Goal: Information Seeking & Learning: Learn about a topic

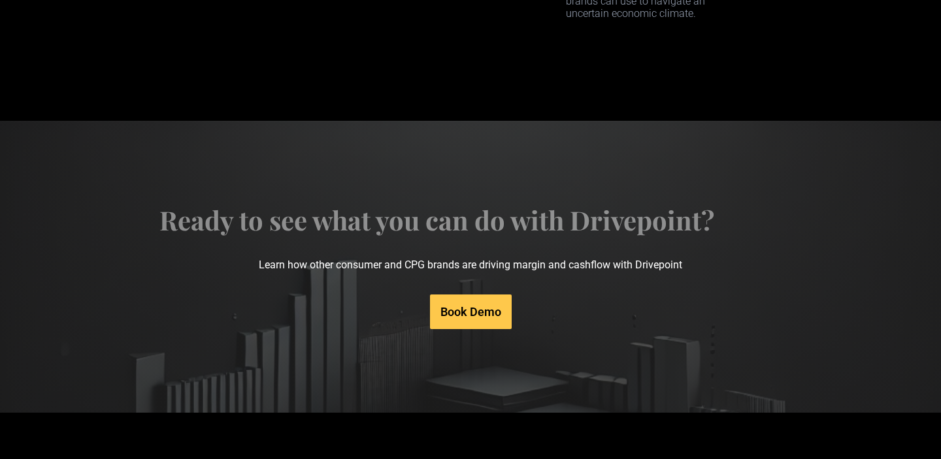
scroll to position [6770, 0]
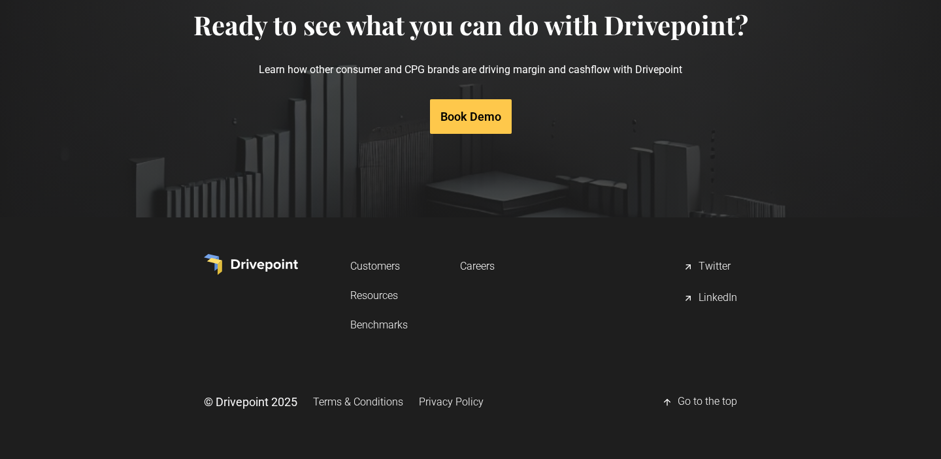
click at [483, 264] on link "Careers" at bounding box center [477, 266] width 35 height 24
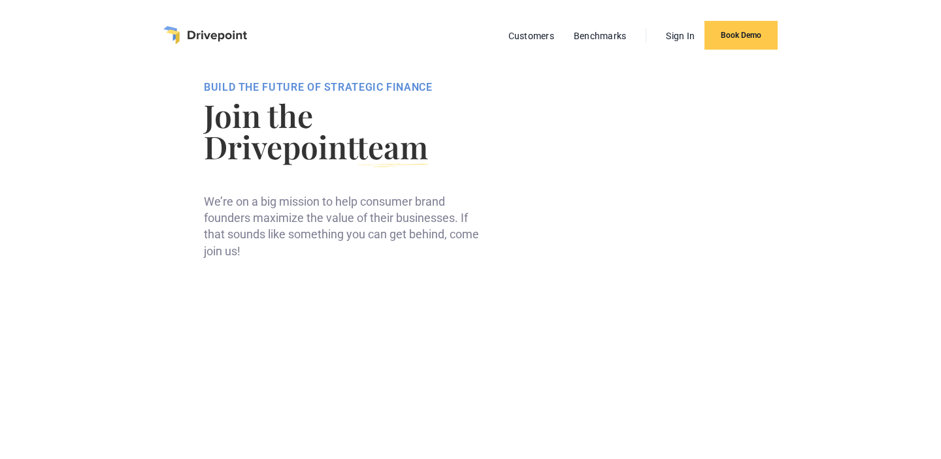
click at [191, 34] on img "home" at bounding box center [205, 35] width 84 height 18
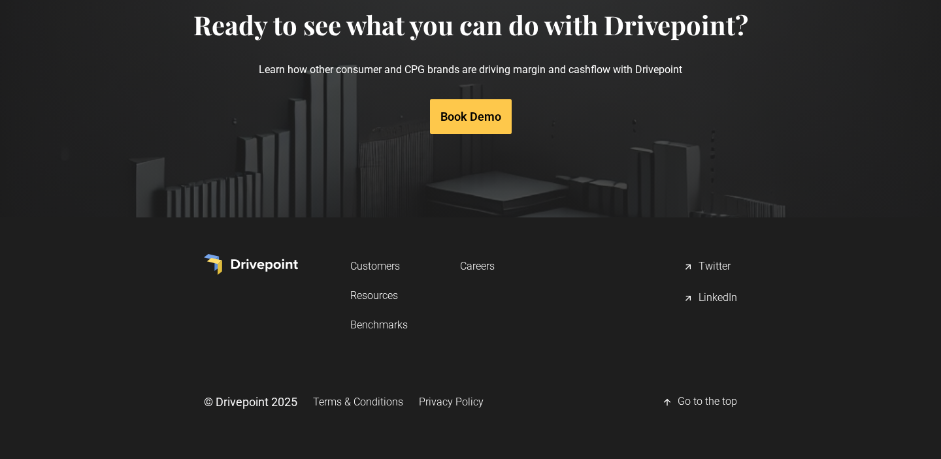
scroll to position [6770, 0]
click at [387, 271] on link "Customers" at bounding box center [378, 266] width 57 height 24
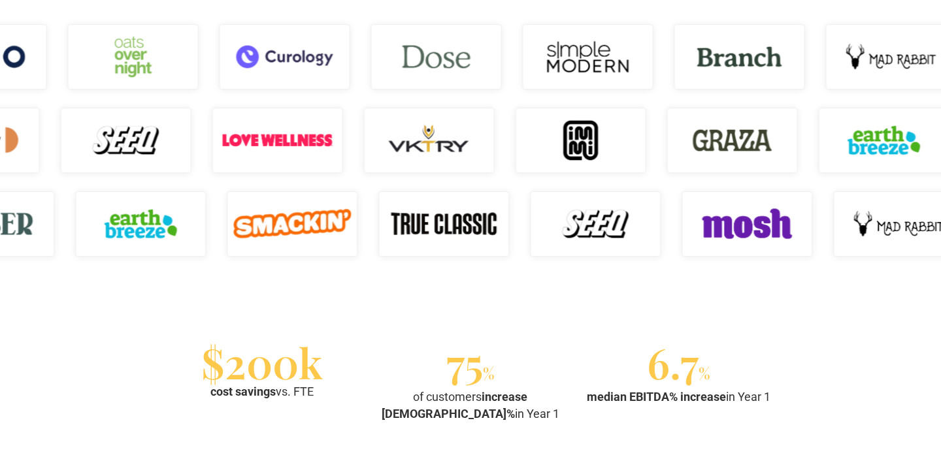
scroll to position [954, 0]
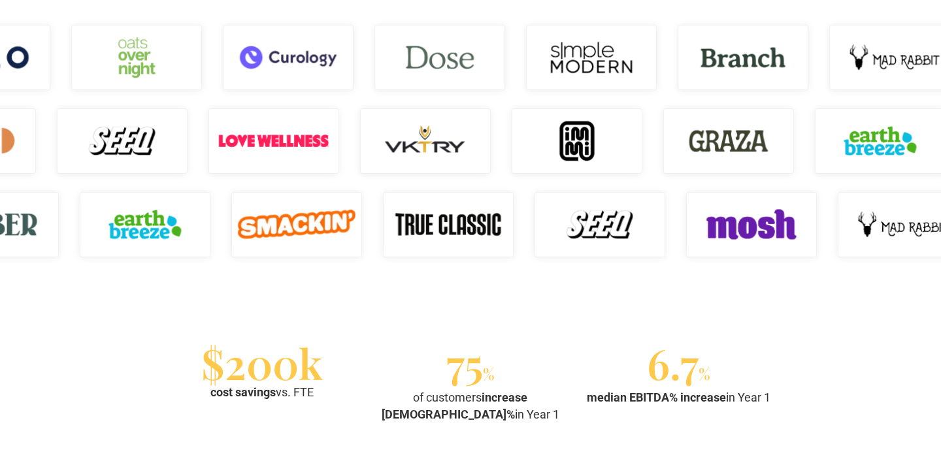
click at [312, 216] on img at bounding box center [296, 224] width 131 height 65
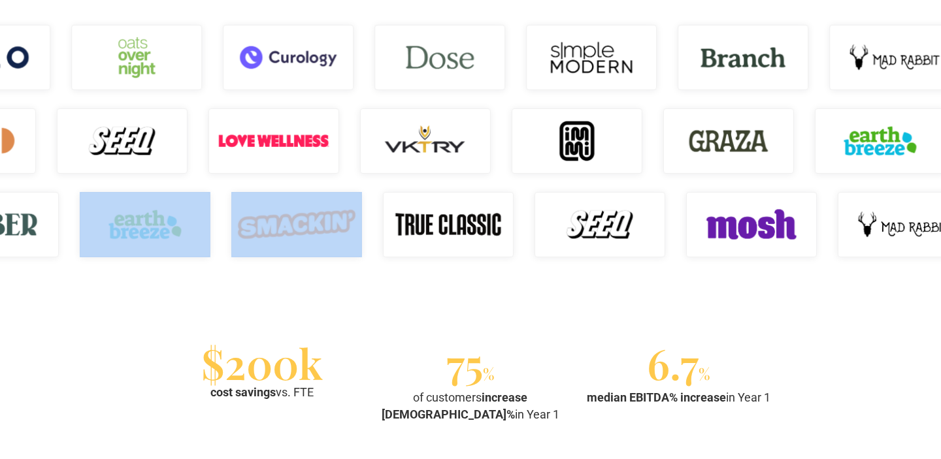
drag, startPoint x: 366, startPoint y: 226, endPoint x: 221, endPoint y: 241, distance: 145.8
click at [221, 241] on div at bounding box center [599, 225] width 941 height 84
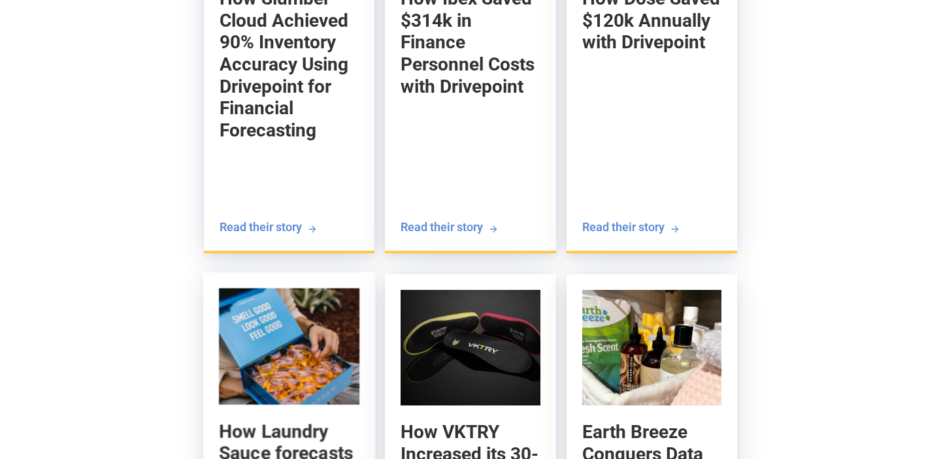
scroll to position [1612, 0]
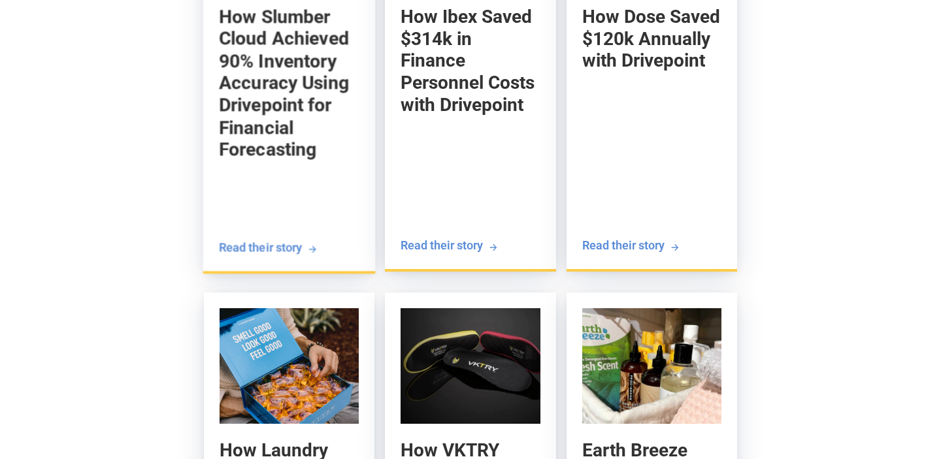
click at [275, 91] on h5 "How Slumber Cloud Achieved 90% Inventory Accuracy Using Drivepoint for Financia…" at bounding box center [289, 82] width 140 height 155
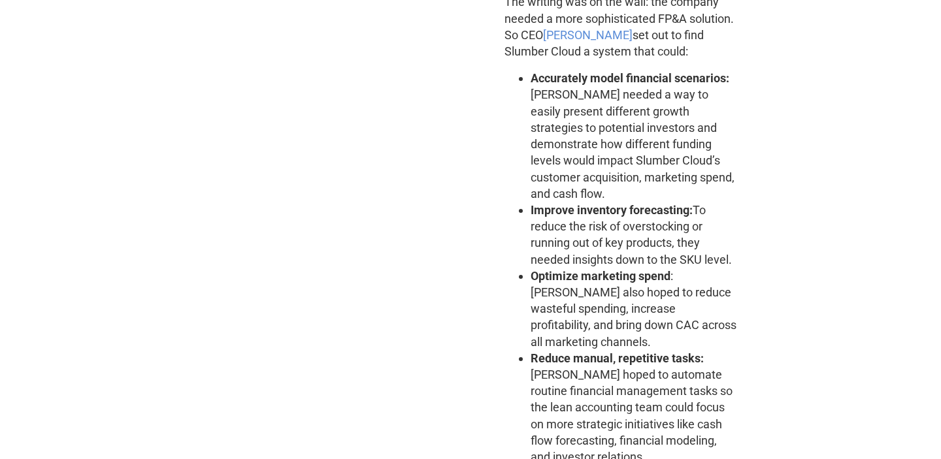
scroll to position [1251, 0]
drag, startPoint x: 661, startPoint y: 37, endPoint x: 730, endPoint y: 36, distance: 69.2
click at [730, 36] on p "The writing was on the wall: the company needed a more sophisticated FP&A solut…" at bounding box center [620, 27] width 233 height 66
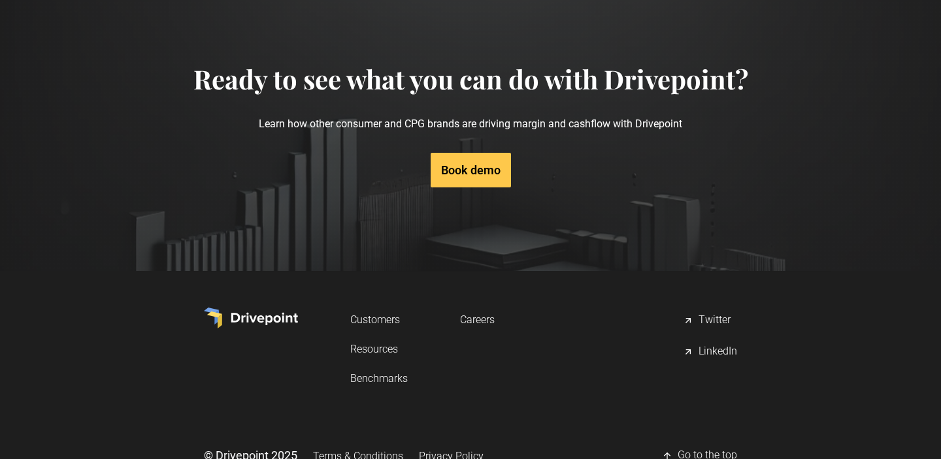
scroll to position [5389, 0]
click at [379, 338] on link "Resources" at bounding box center [378, 350] width 57 height 24
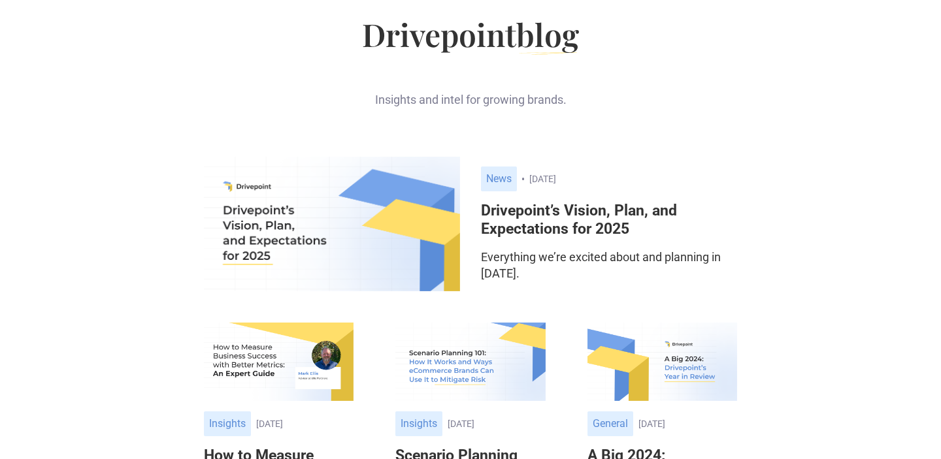
scroll to position [89, 0]
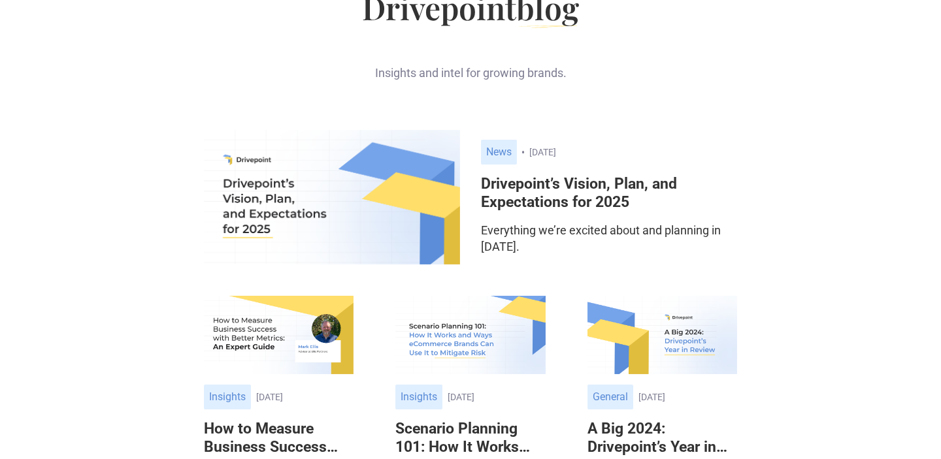
click at [323, 198] on img at bounding box center [332, 197] width 256 height 135
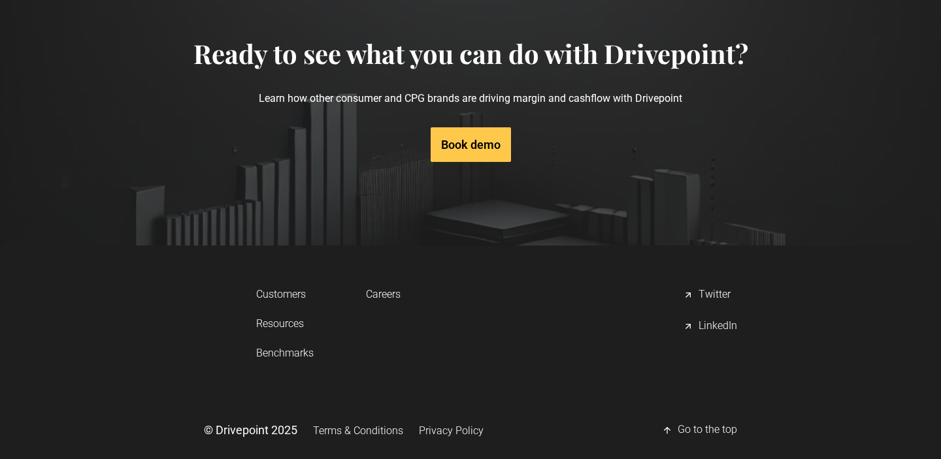
scroll to position [2863, 0]
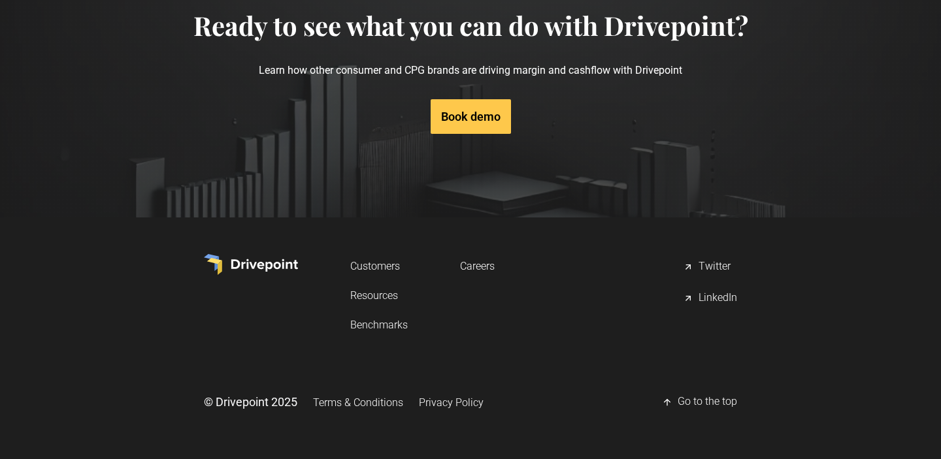
click at [379, 325] on link "Benchmarks" at bounding box center [378, 325] width 57 height 24
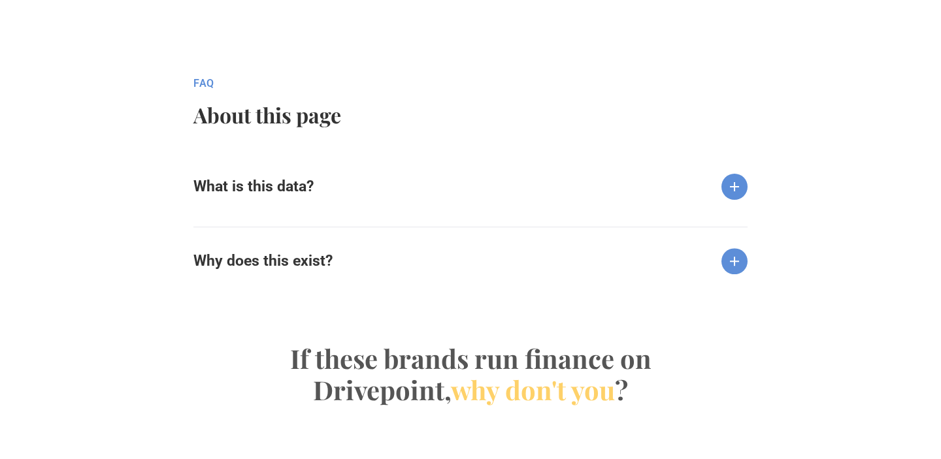
scroll to position [1338, 0]
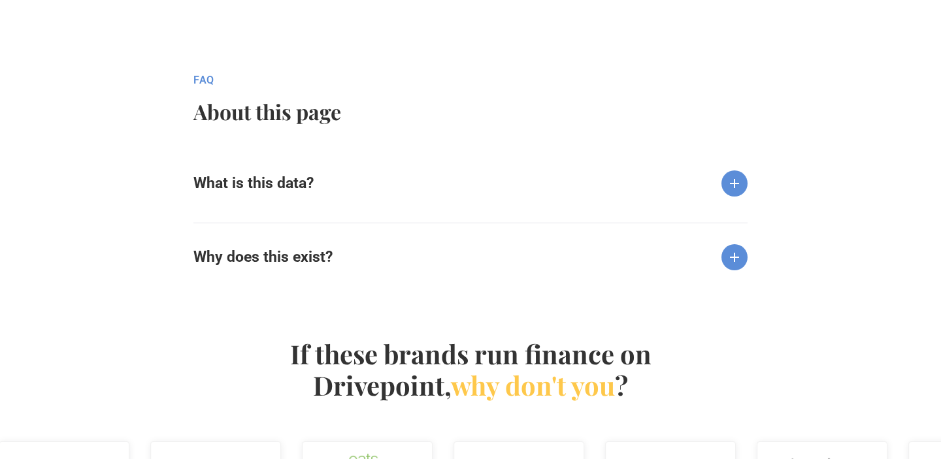
click at [205, 86] on div "fAQ" at bounding box center [444, 80] width 502 height 13
click at [219, 118] on h2 "About this page" at bounding box center [444, 112] width 502 height 24
click at [263, 167] on div "What is this data?" at bounding box center [470, 173] width 554 height 47
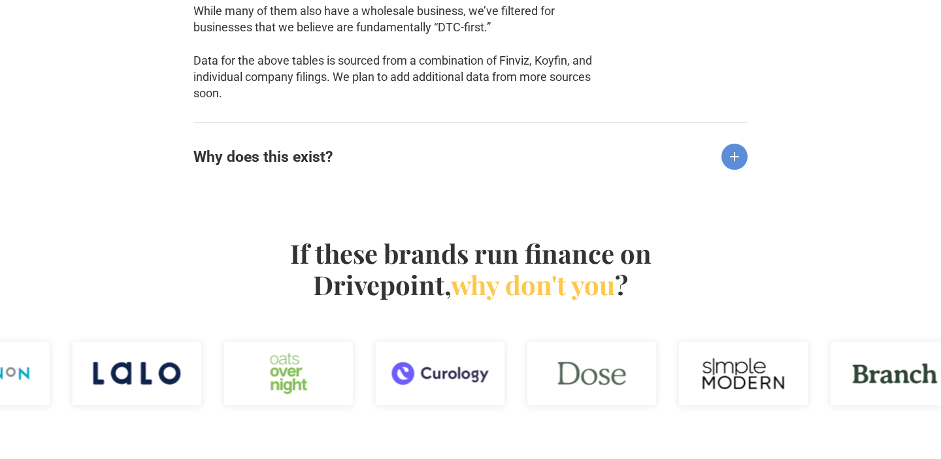
scroll to position [1637, 0]
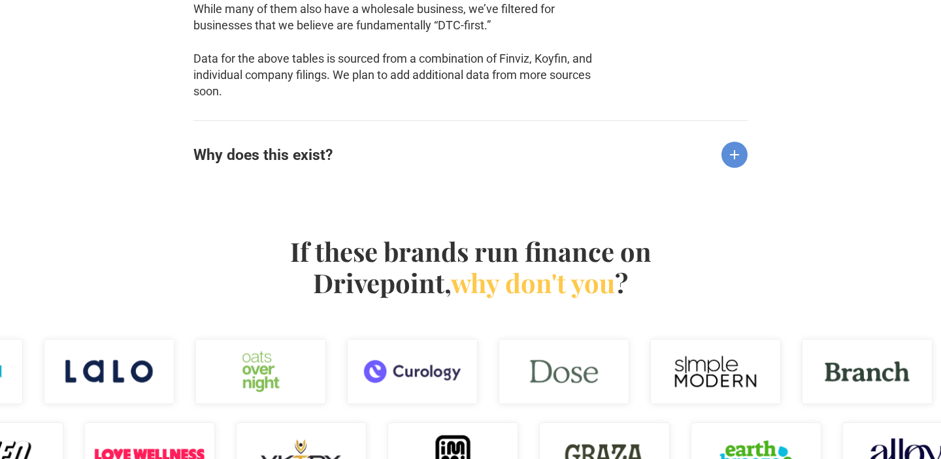
click at [314, 163] on h6 "Why does this exist?" at bounding box center [262, 155] width 139 height 18
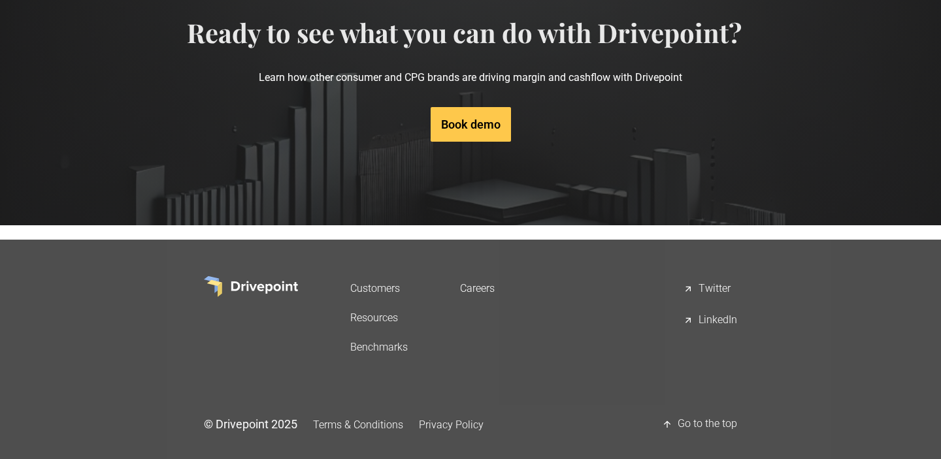
scroll to position [2566, 0]
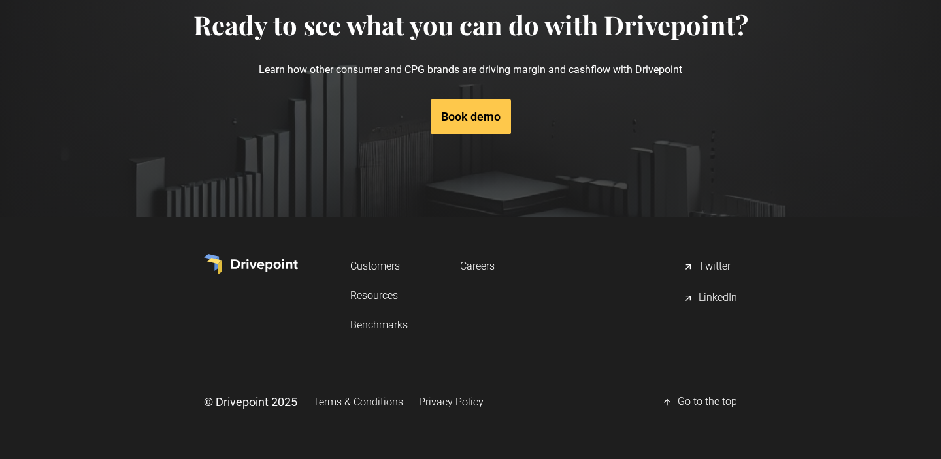
click at [721, 298] on div "LinkedIn" at bounding box center [717, 299] width 39 height 16
